Goal: Download file/media

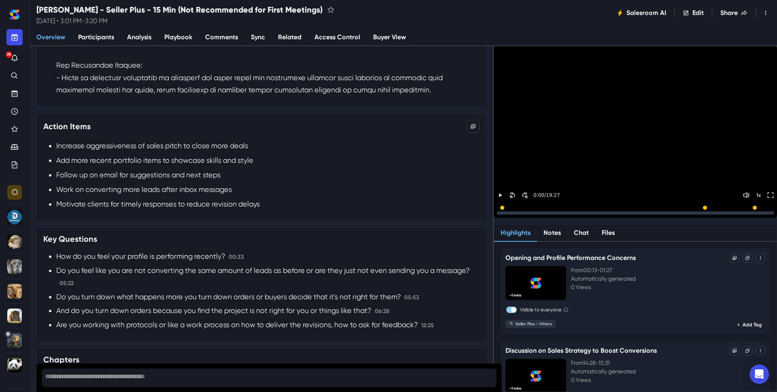
scroll to position [346, 0]
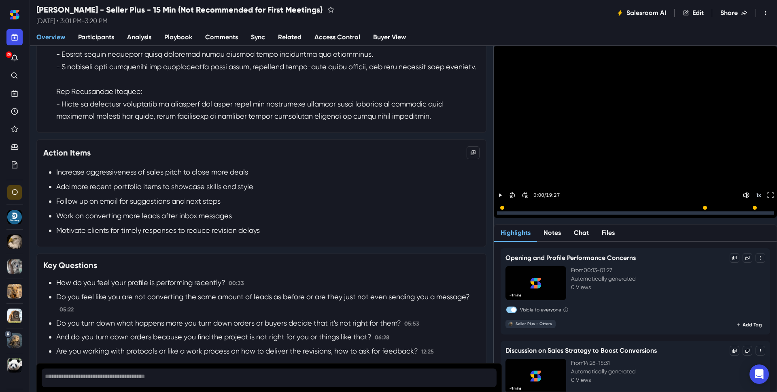
click at [114, 42] on span "Participants" at bounding box center [96, 37] width 36 height 10
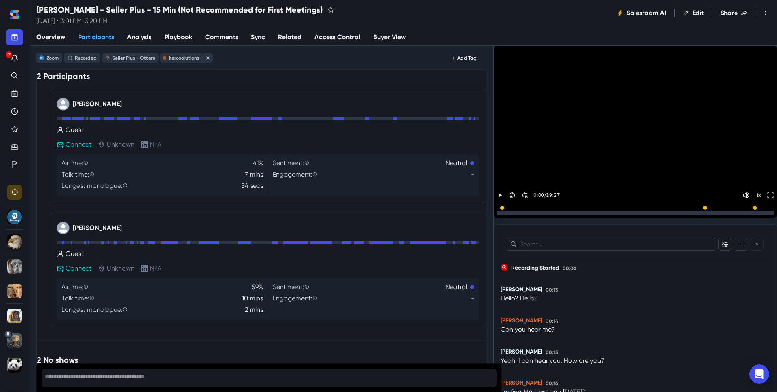
click at [72, 40] on link "Overview" at bounding box center [51, 37] width 42 height 17
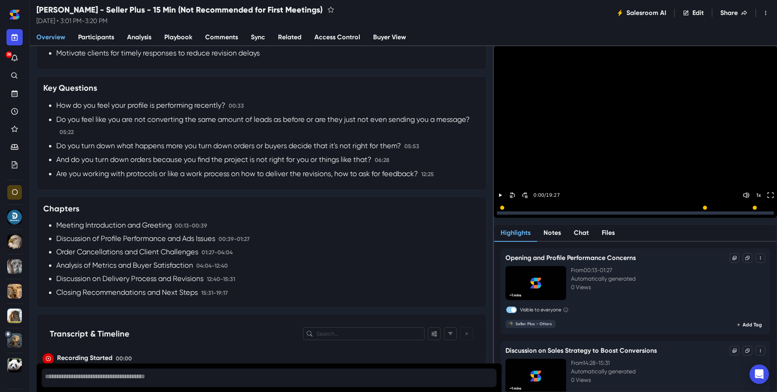
scroll to position [639, 0]
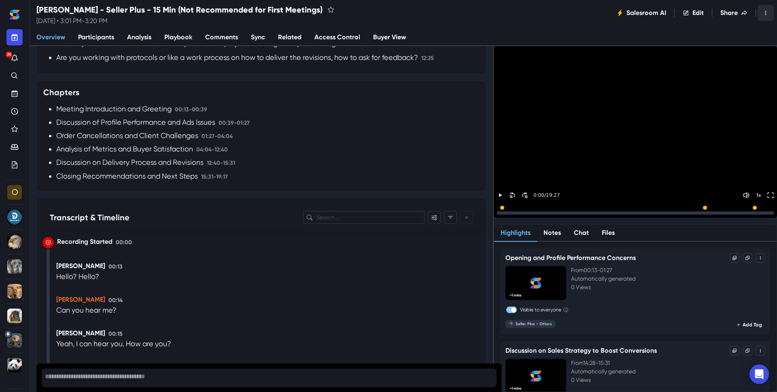
click at [758, 10] on button "Toggle Menu" at bounding box center [766, 13] width 16 height 16
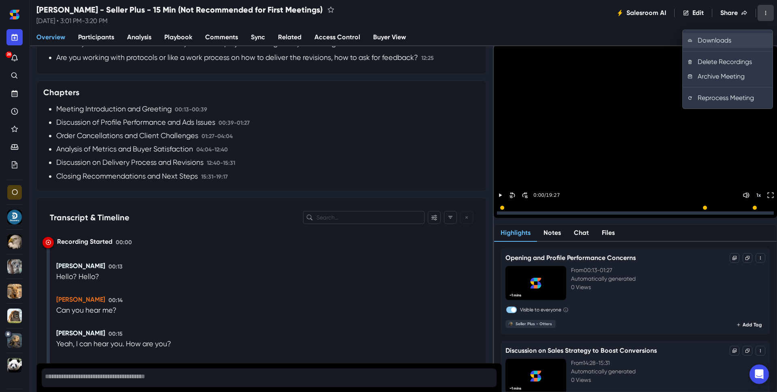
click at [711, 43] on button "Downloads" at bounding box center [728, 40] width 90 height 15
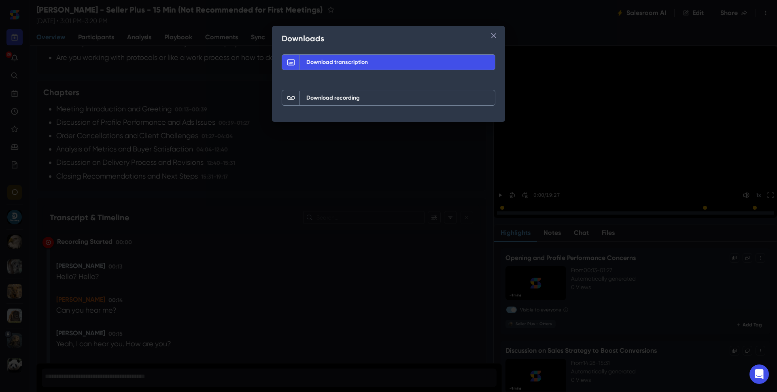
click at [342, 70] on div "Download transcription" at bounding box center [337, 62] width 68 height 15
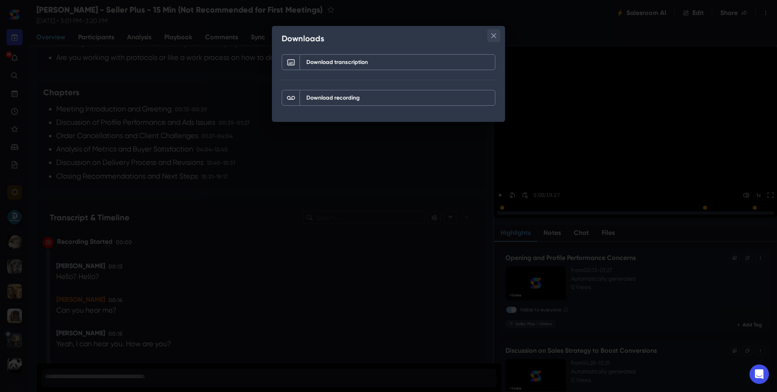
click at [496, 38] on icon "Close" at bounding box center [493, 35] width 5 height 5
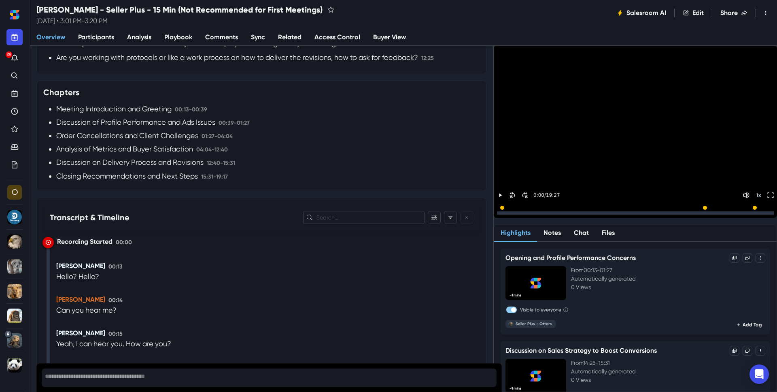
click at [114, 40] on span "Participants" at bounding box center [96, 37] width 36 height 10
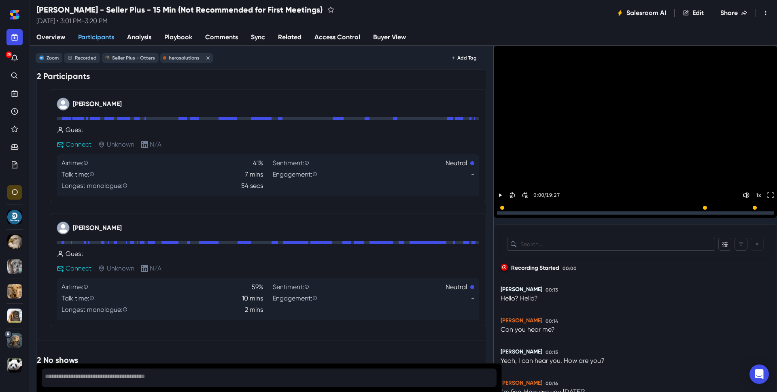
click at [151, 40] on span "Analysis" at bounding box center [139, 37] width 24 height 10
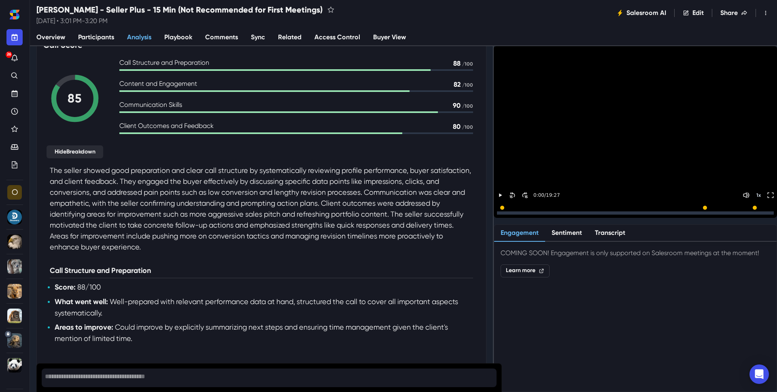
scroll to position [63, 0]
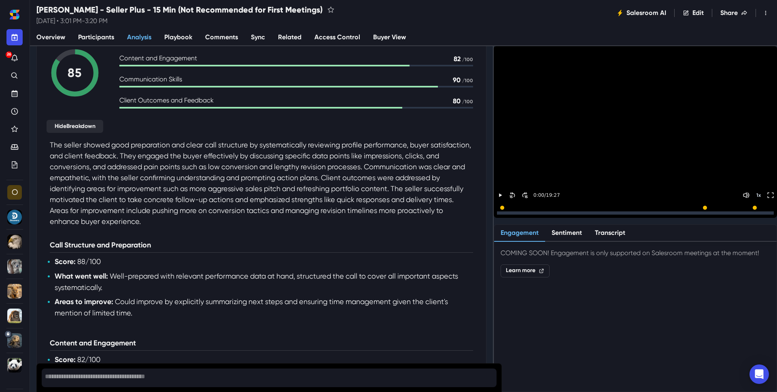
click at [182, 203] on p "The seller showed good preparation and clear call structure by systematically r…" at bounding box center [261, 182] width 423 height 87
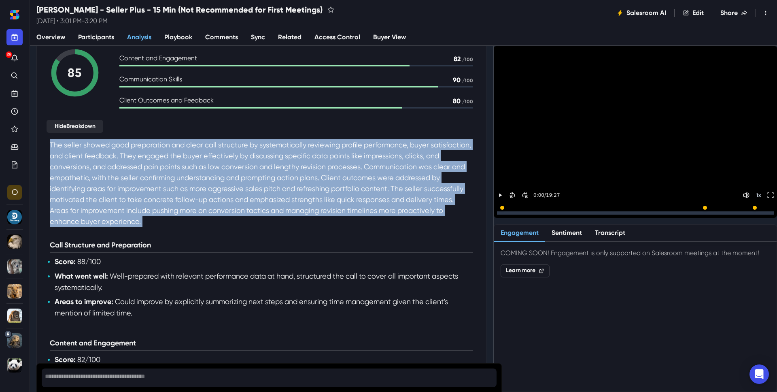
click at [182, 203] on p "The seller showed good preparation and clear call structure by systematically r…" at bounding box center [261, 182] width 423 height 87
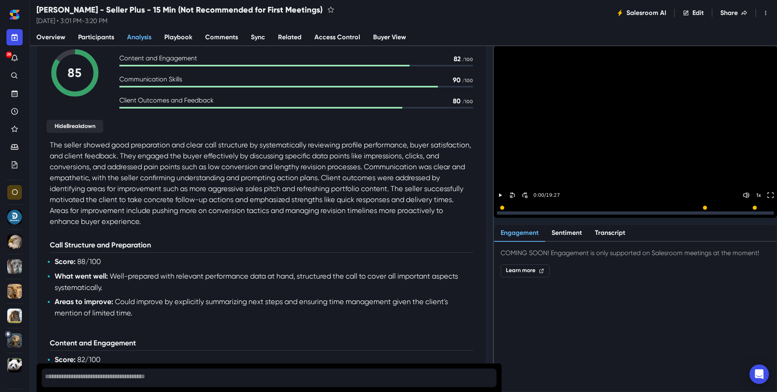
click at [58, 40] on span "Overview" at bounding box center [50, 37] width 29 height 10
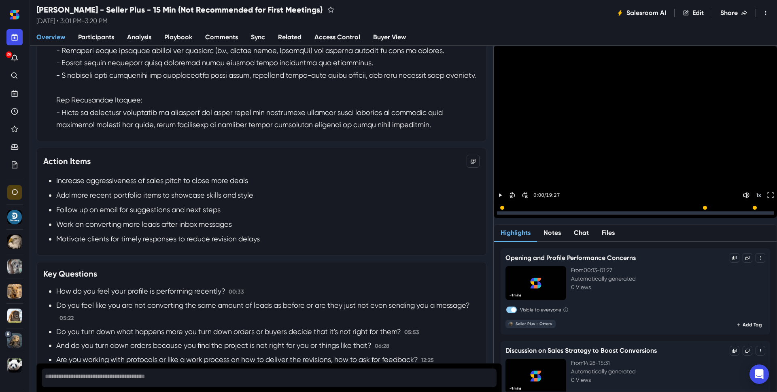
scroll to position [383, 0]
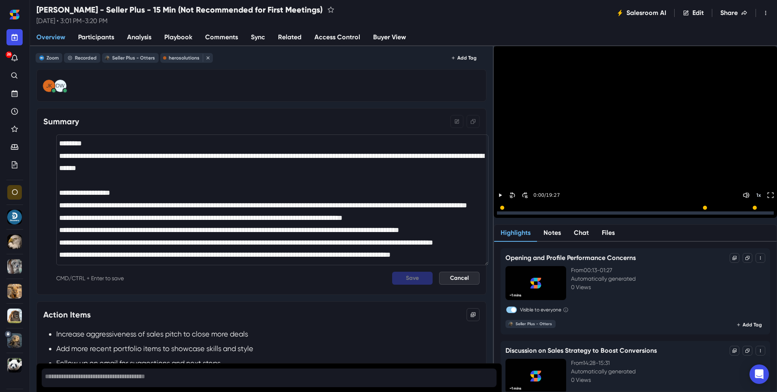
click at [480, 284] on button "Cancel" at bounding box center [459, 278] width 40 height 13
